Goal: Navigation & Orientation: Find specific page/section

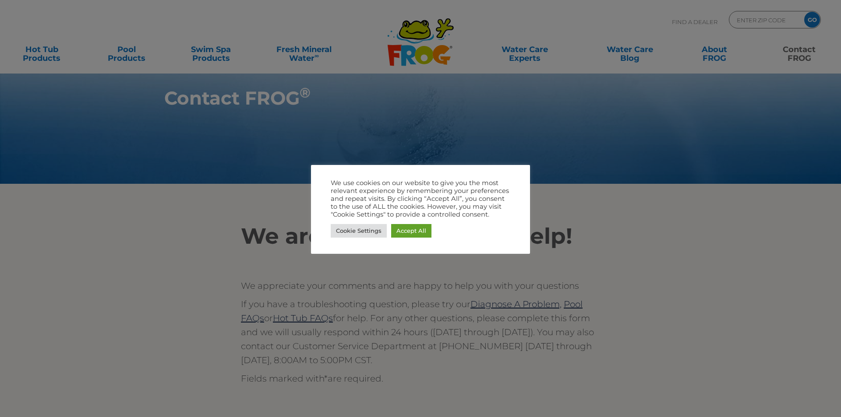
click at [405, 233] on link "Accept All" at bounding box center [411, 231] width 40 height 14
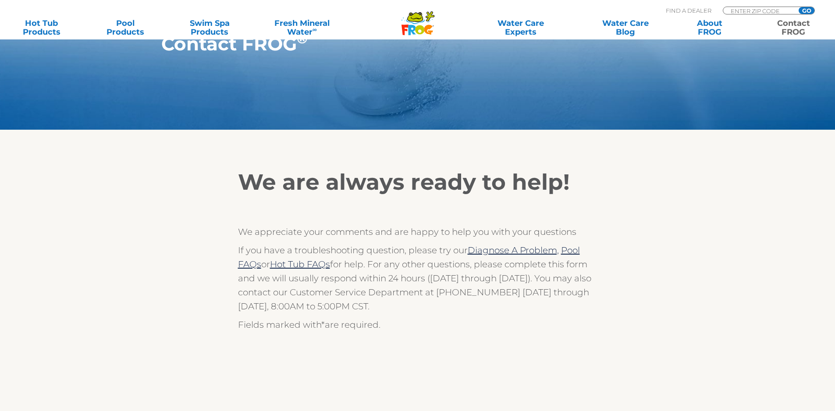
scroll to position [120, 0]
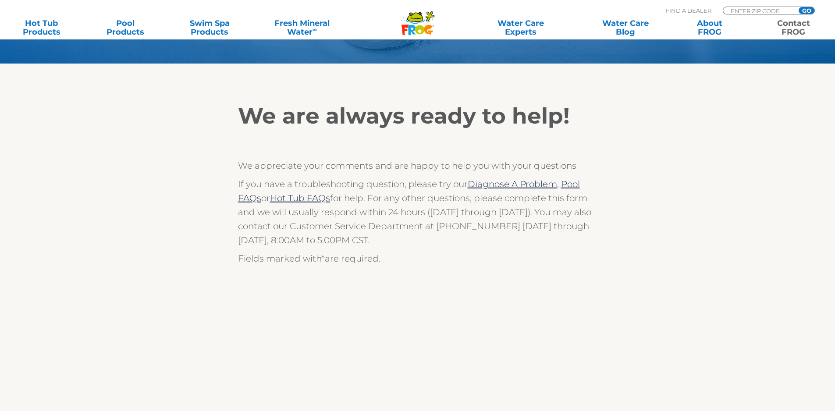
click at [755, 14] on div "MENU MENU Hot Tub Products All Hot Tub Products All Hot Tub Products FROG @ease…" at bounding box center [417, 20] width 817 height 16
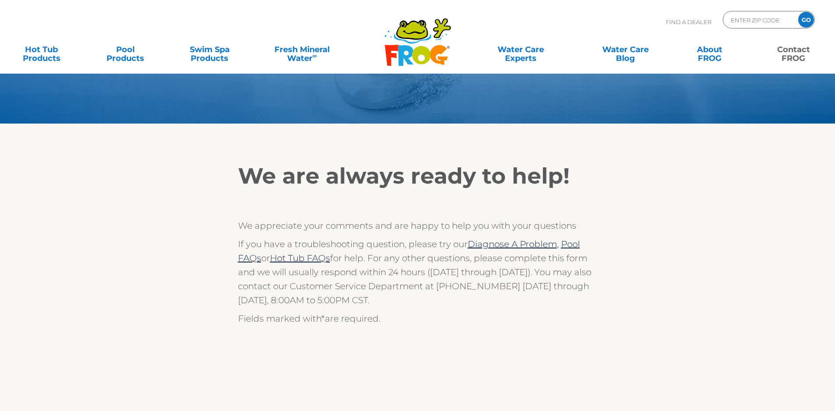
scroll to position [0, 0]
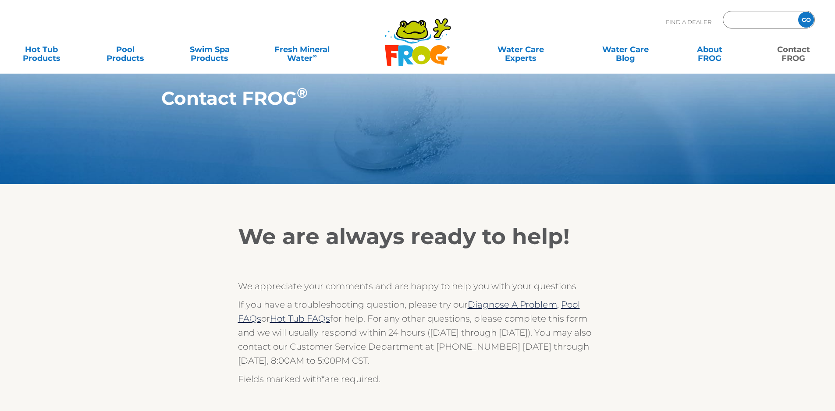
click at [763, 22] on input "Zip Code Form" at bounding box center [758, 20] width 59 height 13
type input "7"
type input "ENTER ZIP CODE"
click at [738, 24] on input "71.46" at bounding box center [758, 20] width 59 height 13
type input "71346"
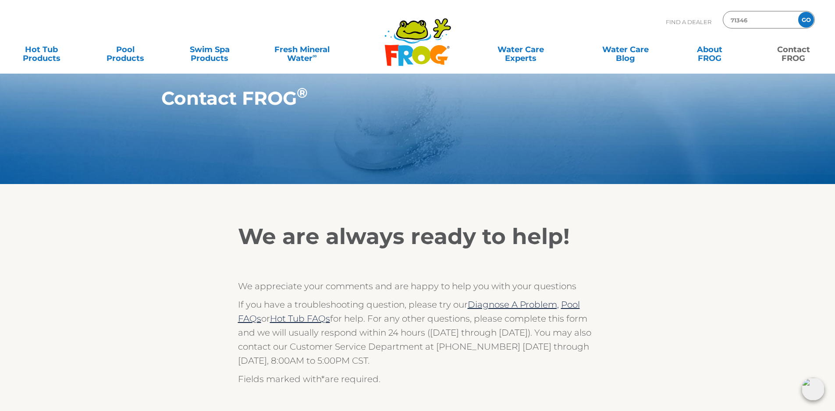
click at [798, 12] on input "GO" at bounding box center [806, 20] width 16 height 16
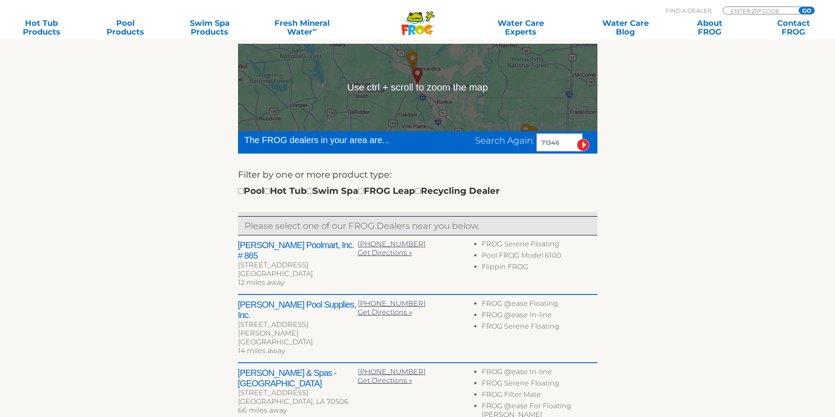
scroll to position [285, 0]
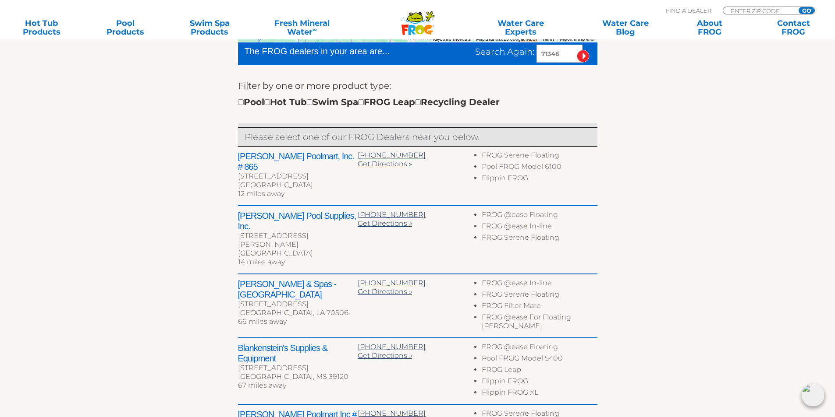
click at [270, 159] on h2 "Leslie's Poolmart, Inc. # 865" at bounding box center [298, 161] width 120 height 21
click at [786, 153] on section "Find your local FROG ® dealer ← Move left → Move right ↑ Move up ↓ Move down + …" at bounding box center [417, 215] width 835 height 616
click at [312, 157] on h2 "Leslie's Poolmart, Inc. # 865" at bounding box center [298, 161] width 120 height 21
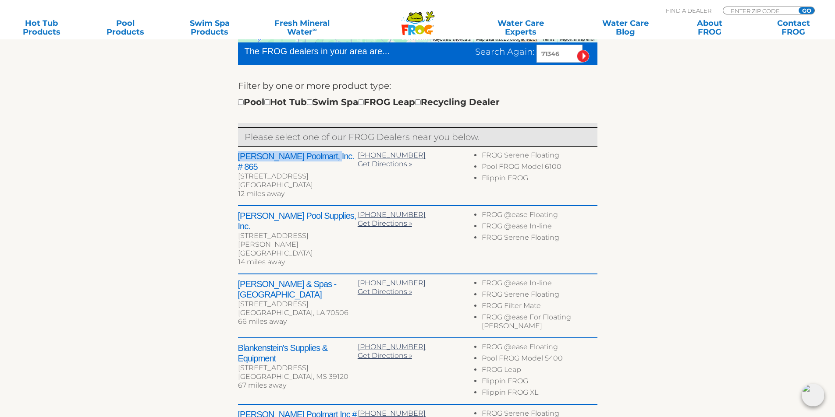
drag, startPoint x: 312, startPoint y: 157, endPoint x: 245, endPoint y: 157, distance: 67.5
click at [245, 157] on h2 "Leslie's Poolmart, Inc. # 865" at bounding box center [298, 161] width 120 height 21
drag, startPoint x: 347, startPoint y: 207, endPoint x: 238, endPoint y: 209, distance: 109.1
click at [238, 211] on h2 "Robin Ewing Pool Supplies, Inc." at bounding box center [298, 221] width 120 height 21
copy h2 "Robin Ewing Pool Supplies, Inc."
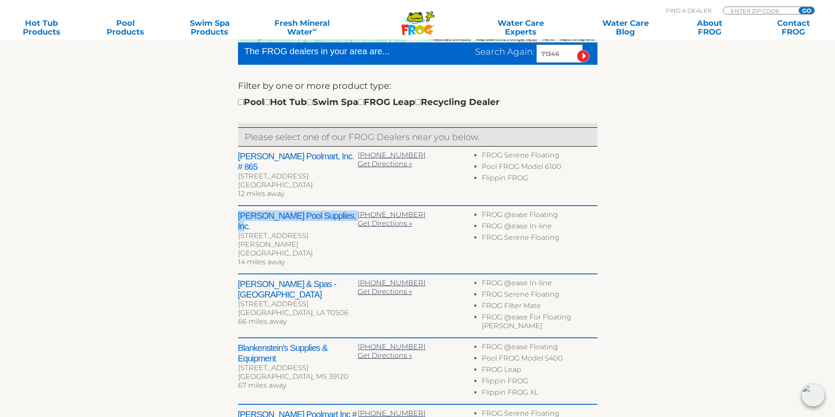
scroll to position [252, 0]
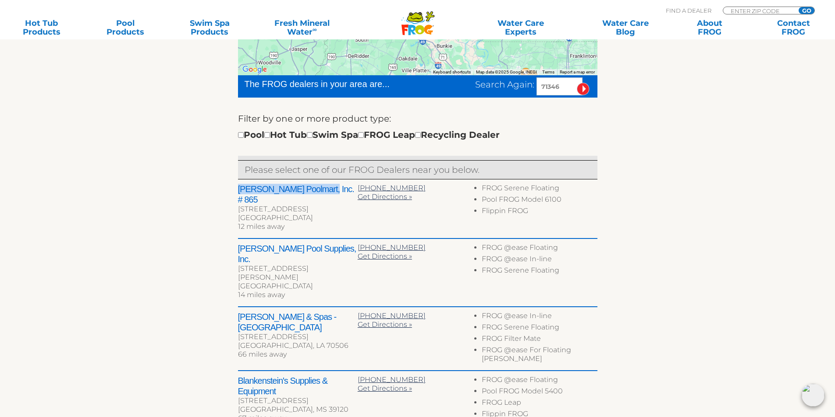
copy h2 "Leslie's Poolmart, Inc."
drag, startPoint x: 313, startPoint y: 189, endPoint x: 237, endPoint y: 188, distance: 75.8
click at [238, 188] on h2 "Leslie's Poolmart, Inc. # 865" at bounding box center [298, 194] width 120 height 21
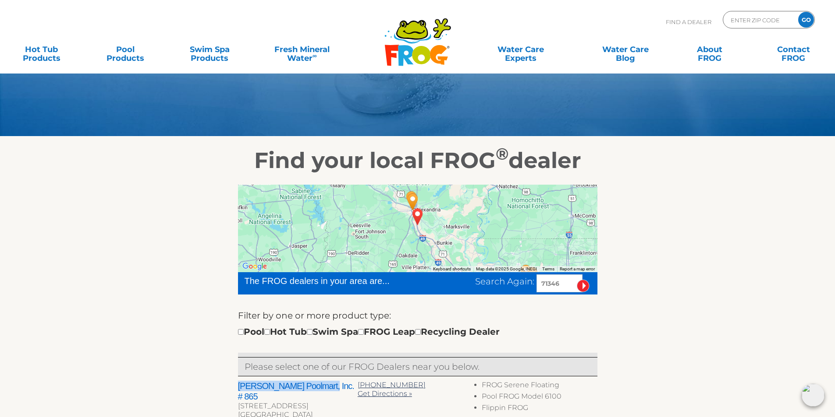
scroll to position [0, 0]
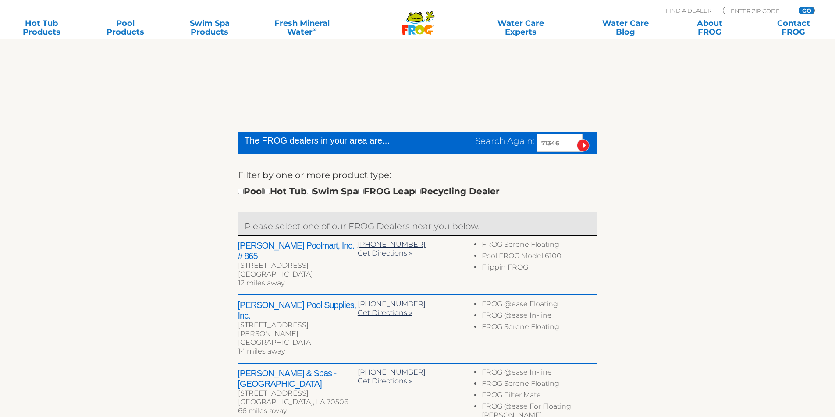
scroll to position [350, 0]
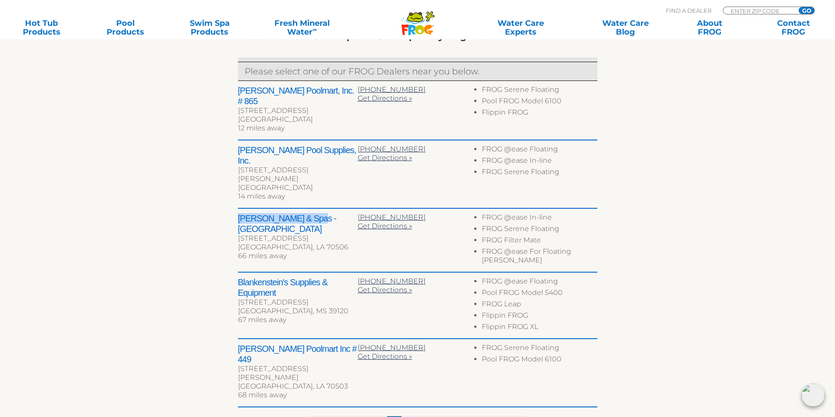
drag, startPoint x: 311, startPoint y: 188, endPoint x: 239, endPoint y: 189, distance: 72.7
click at [239, 213] on h2 "Sabine Pools & Spas - Lafayette" at bounding box center [298, 223] width 120 height 21
copy h2 "Sabine Pools & Spas"
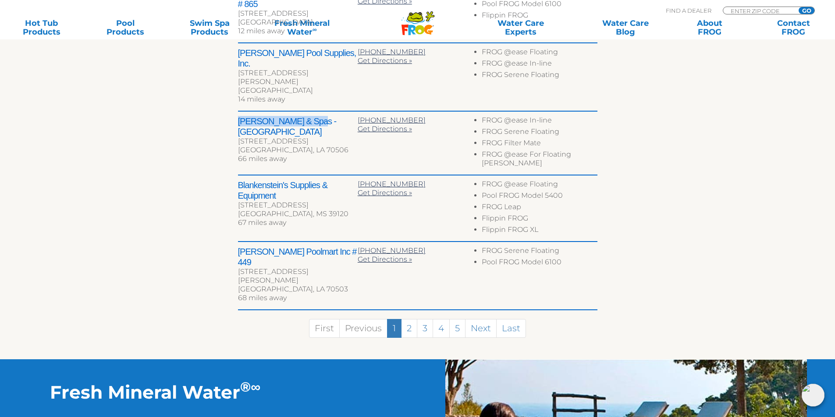
scroll to position [449, 0]
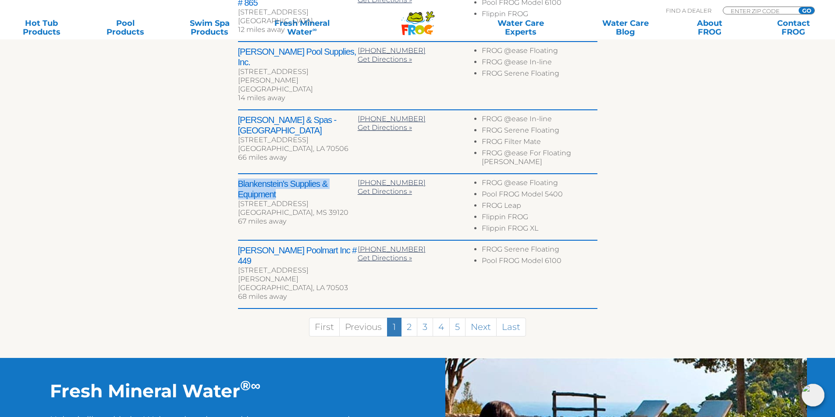
drag, startPoint x: 276, startPoint y: 153, endPoint x: 234, endPoint y: 148, distance: 42.8
click at [234, 148] on div "← Move left → Move right ↑ Move up ↓ Move down + Zoom in - Zoom out Home Jump l…" at bounding box center [417, 69] width 539 height 579
copy h2 "Blankenstein's Supplies & Equipment"
copy h2 "Leslie's Poolmart Inc"
drag, startPoint x: 309, startPoint y: 213, endPoint x: 238, endPoint y: 213, distance: 71.0
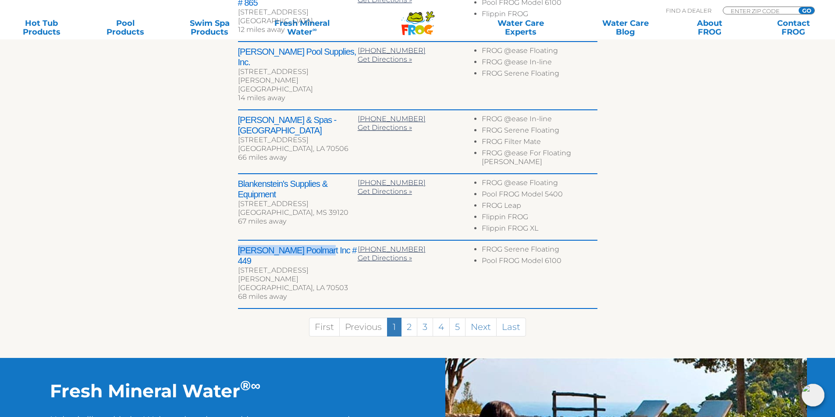
click at [238, 245] on h2 "Leslie's Poolmart Inc # 449" at bounding box center [298, 255] width 120 height 21
click at [407, 318] on link "2" at bounding box center [409, 327] width 16 height 19
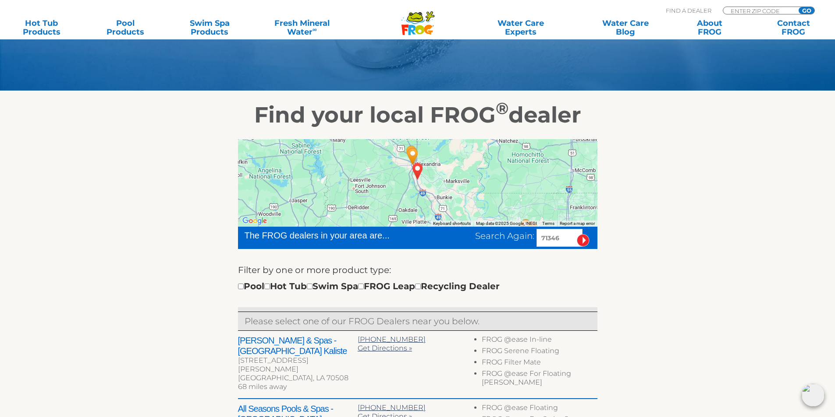
scroll to position [80, 0]
